Goal: Transaction & Acquisition: Purchase product/service

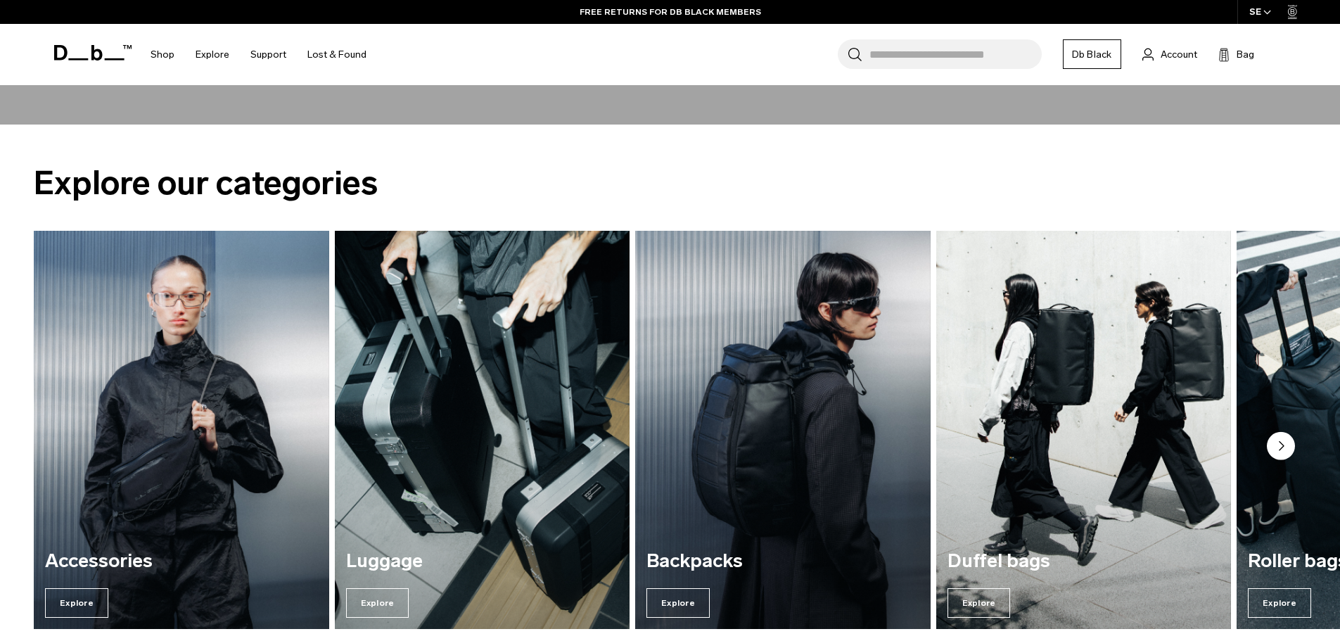
scroll to position [631, 0]
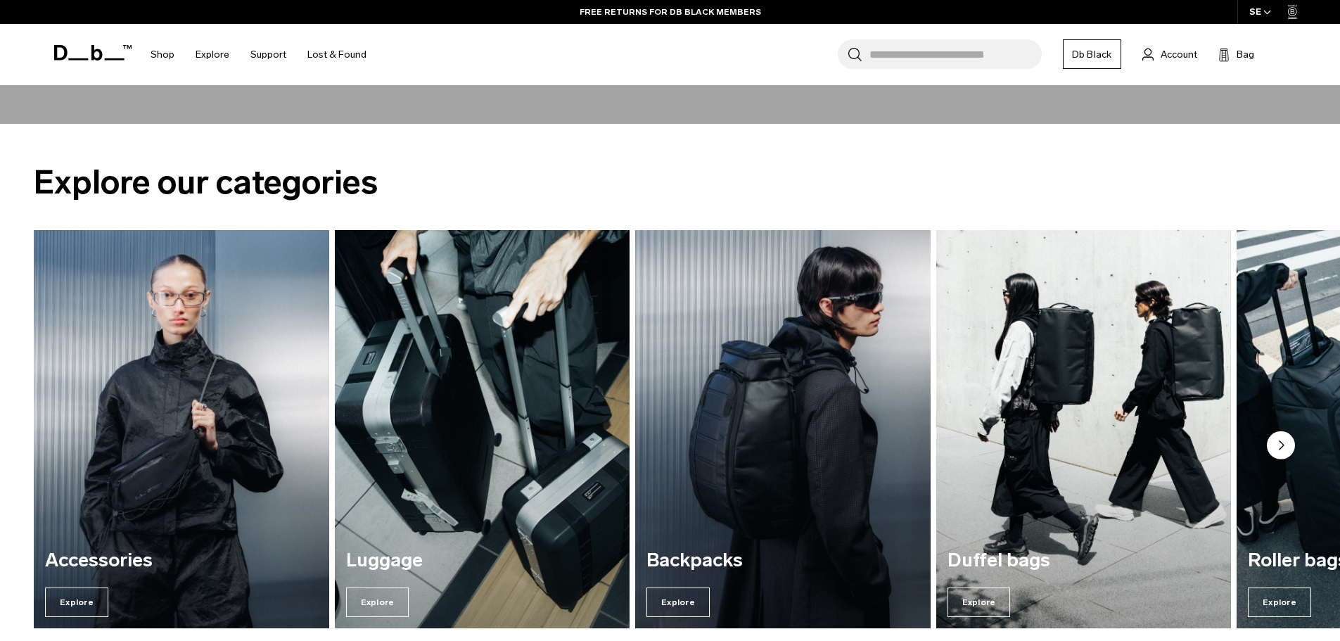
click at [829, 366] on img "3 / 7" at bounding box center [783, 429] width 304 height 410
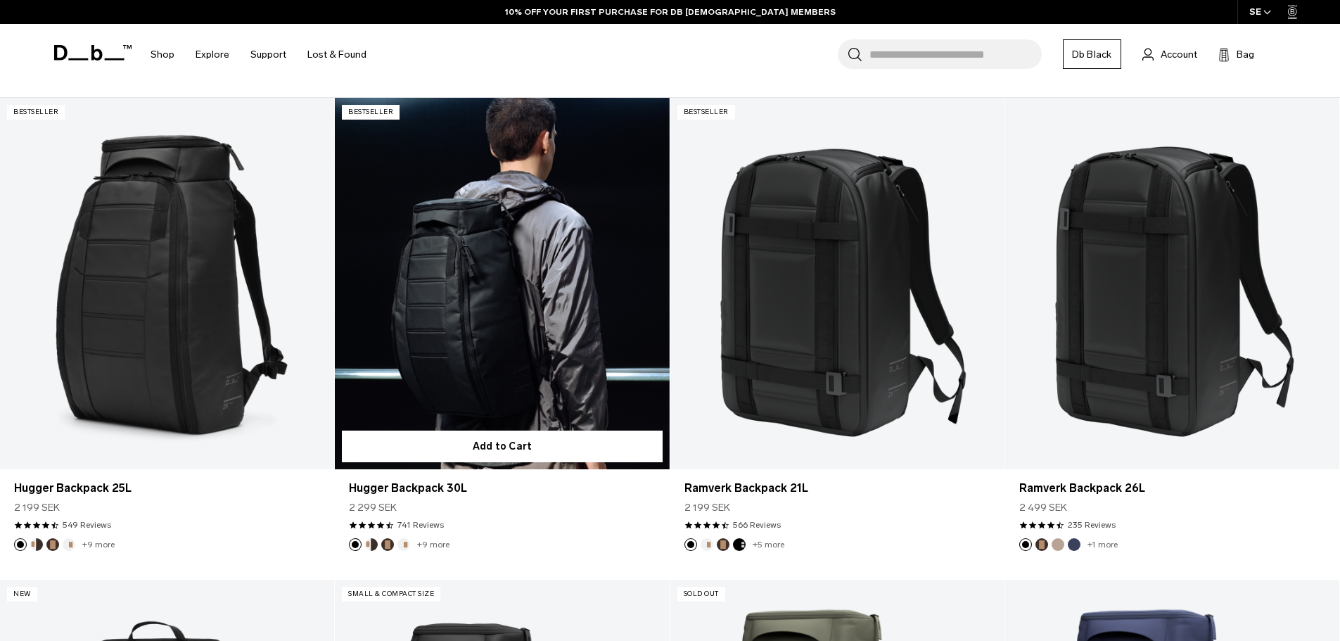
scroll to position [319, 0]
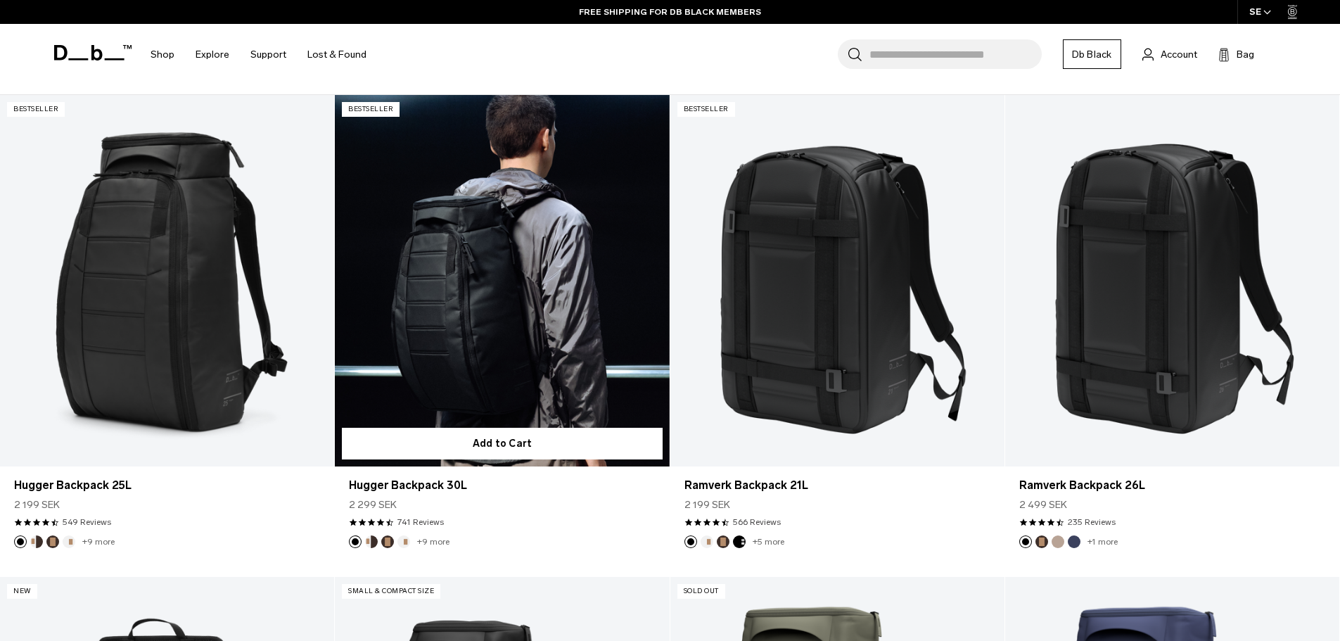
click at [402, 542] on button "Oatmilk" at bounding box center [403, 541] width 13 height 13
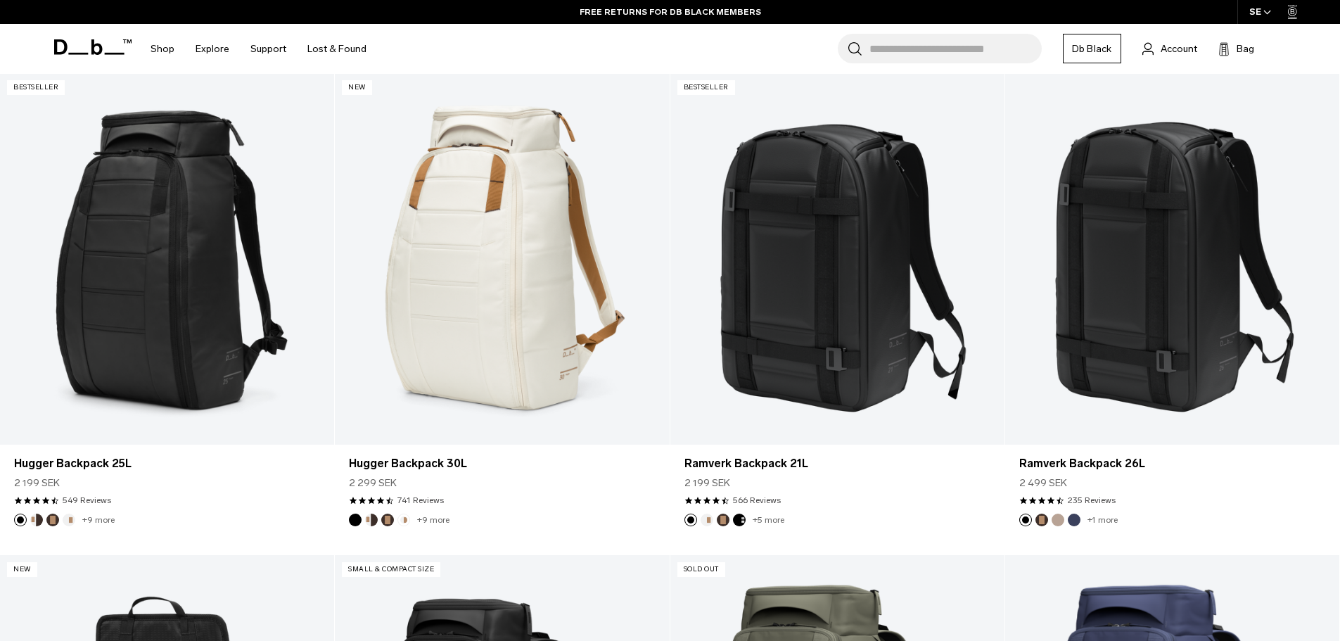
scroll to position [339, 0]
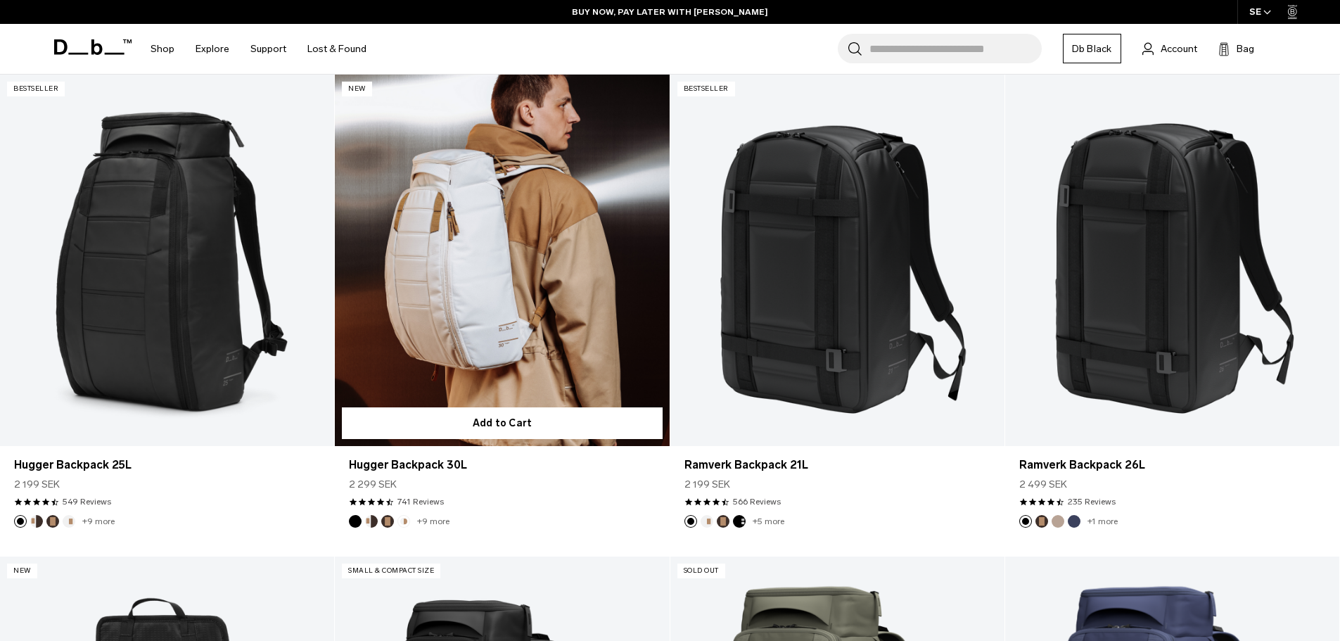
click at [402, 519] on button "Oatmilk" at bounding box center [403, 521] width 13 height 13
click at [388, 525] on button "Espresso" at bounding box center [387, 521] width 13 height 13
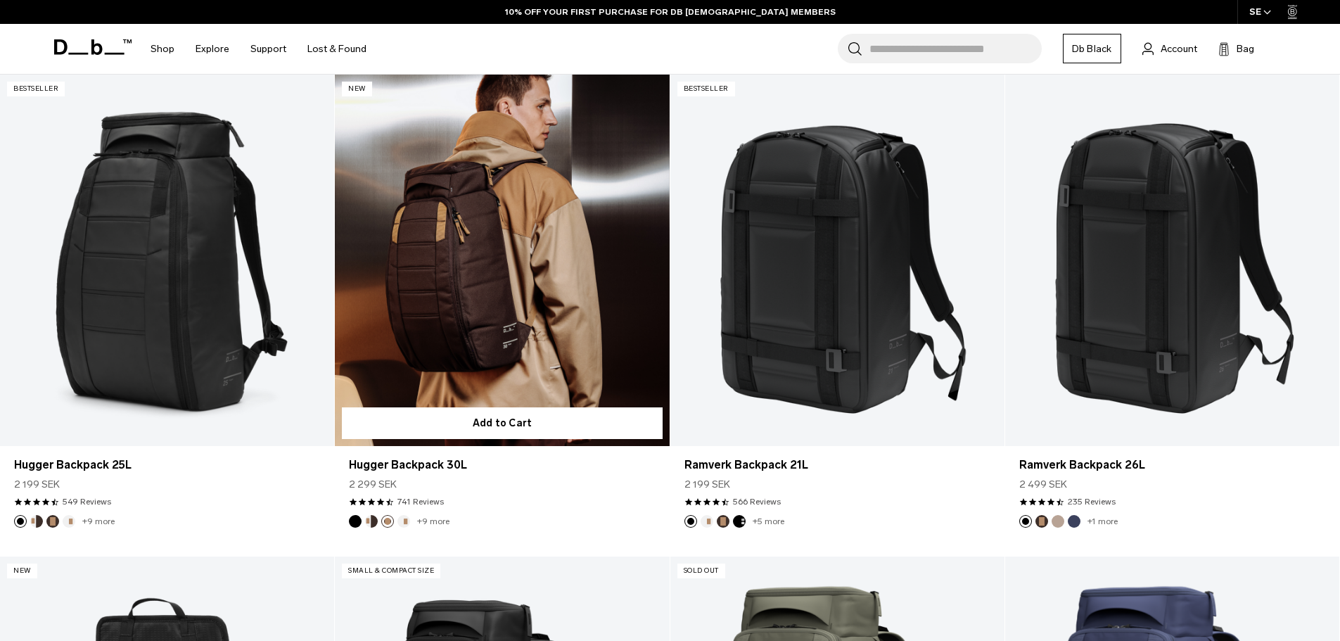
click at [374, 520] on button "Cappuccino" at bounding box center [371, 521] width 13 height 13
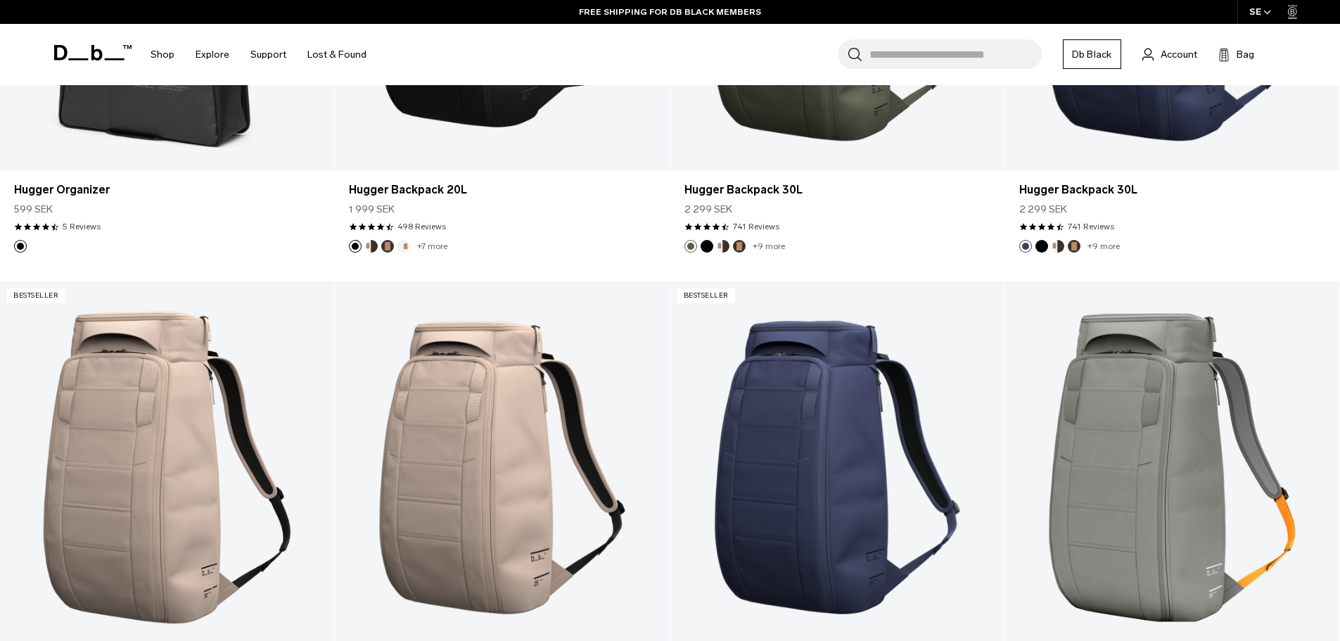
scroll to position [1148, 0]
